Goal: Find specific fact: Find specific fact

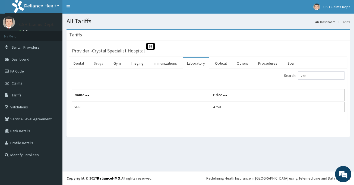
click at [99, 61] on link "Drugs" at bounding box center [99, 63] width 18 height 11
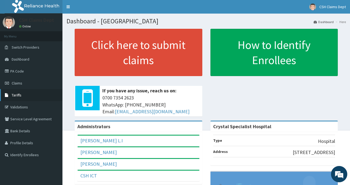
click at [29, 98] on link "Tariffs" at bounding box center [31, 95] width 62 height 12
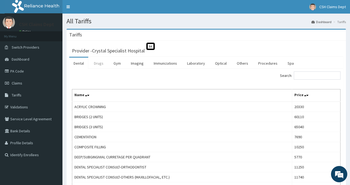
click at [98, 62] on link "Drugs" at bounding box center [99, 63] width 18 height 11
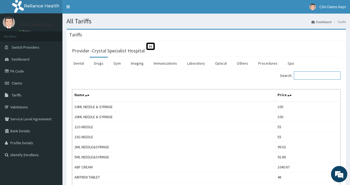
click at [327, 77] on input "Search:" at bounding box center [317, 75] width 47 height 8
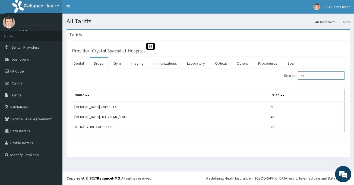
type input "a"
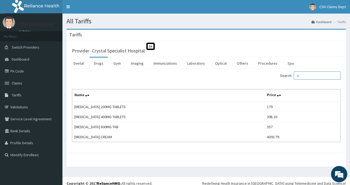
type input "c"
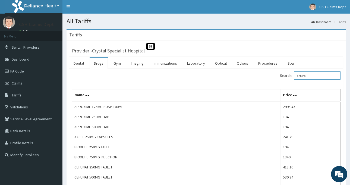
click at [313, 75] on input "cefuro" at bounding box center [317, 75] width 47 height 8
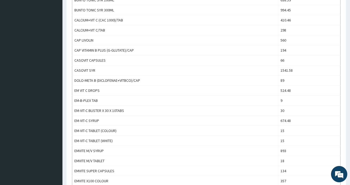
scroll to position [244, 0]
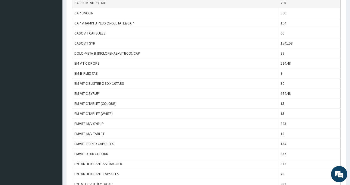
type input "vit"
